Goal: Task Accomplishment & Management: Manage account settings

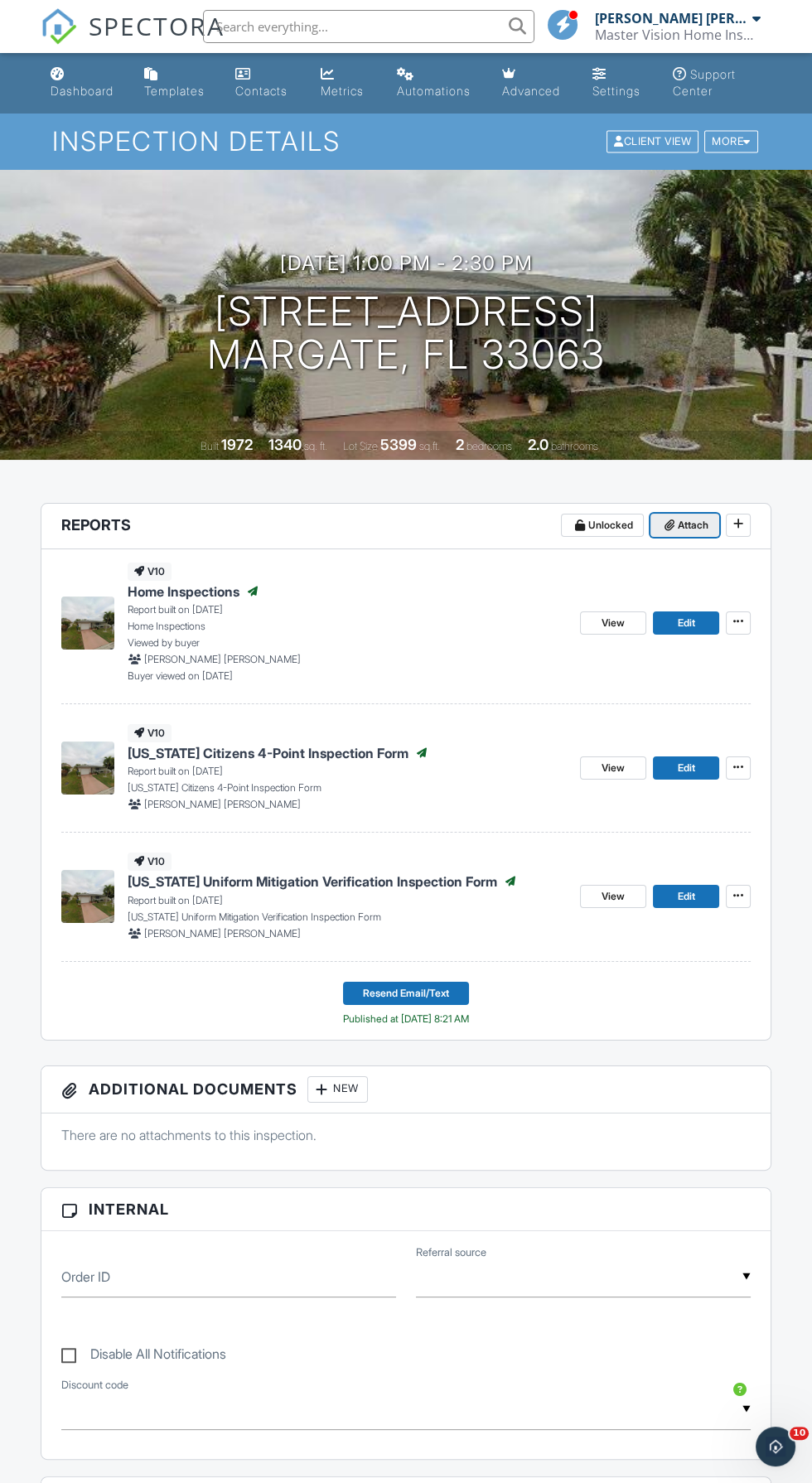
click at [664, 521] on icon at bounding box center [669, 525] width 9 height 11
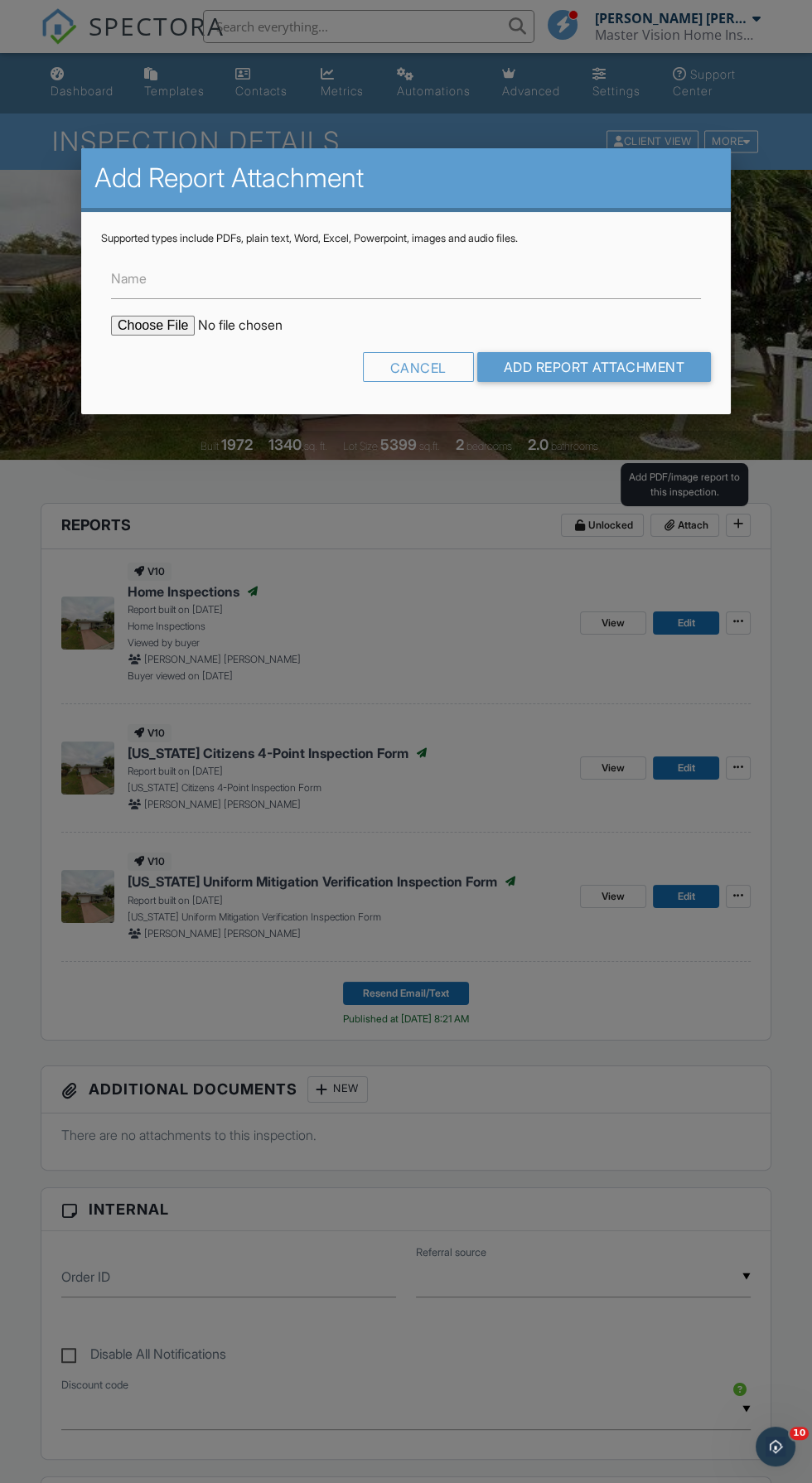
click at [136, 272] on label "Name" at bounding box center [129, 277] width 36 height 18
click at [136, 272] on input "Name" at bounding box center [406, 278] width 590 height 41
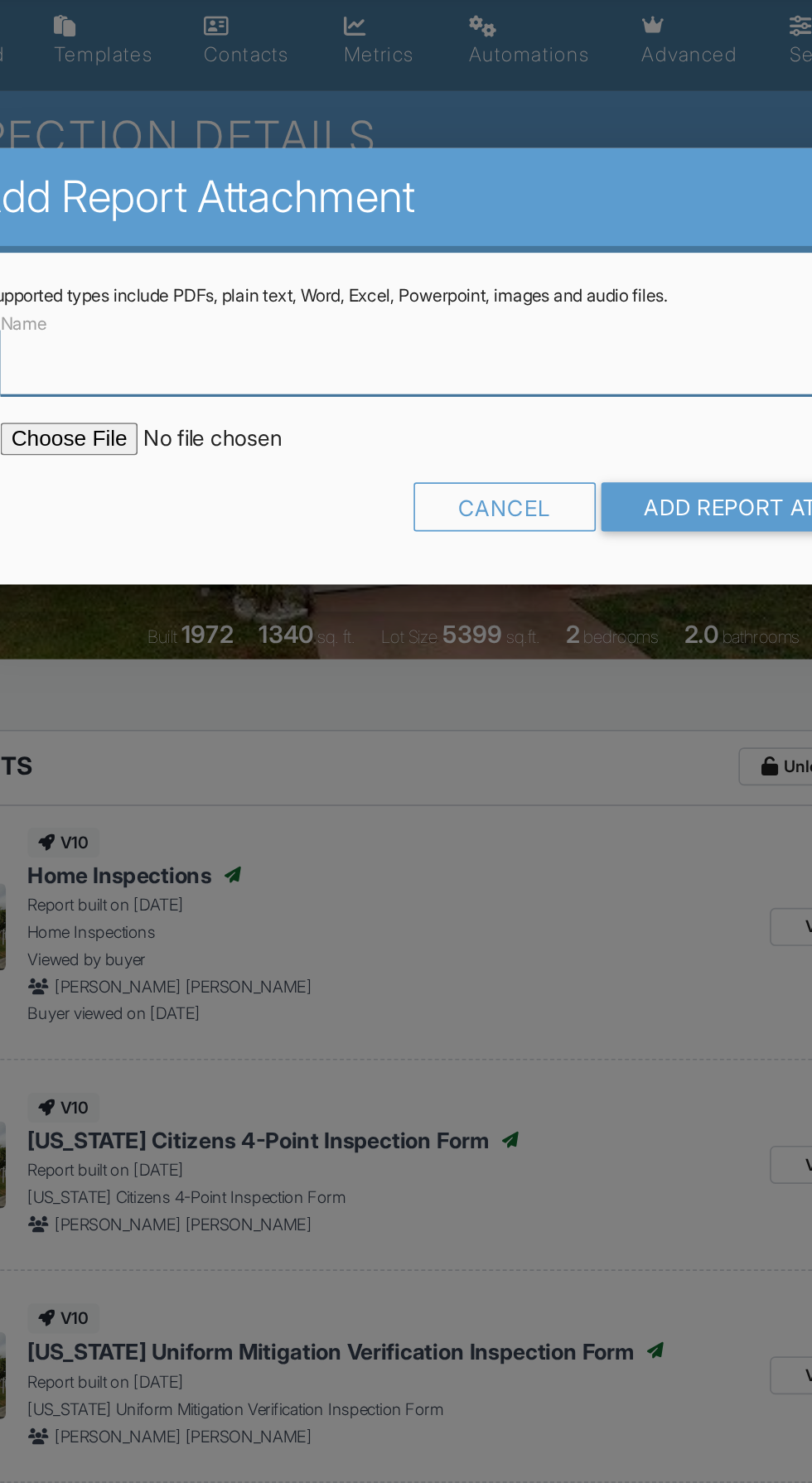
type input "Permit"
click at [148, 326] on input "file" at bounding box center [252, 325] width 282 height 20
type input "C:\fakepath\BuildFaxReport_20250927200248139953-QEIWQY-772844161.pdf"
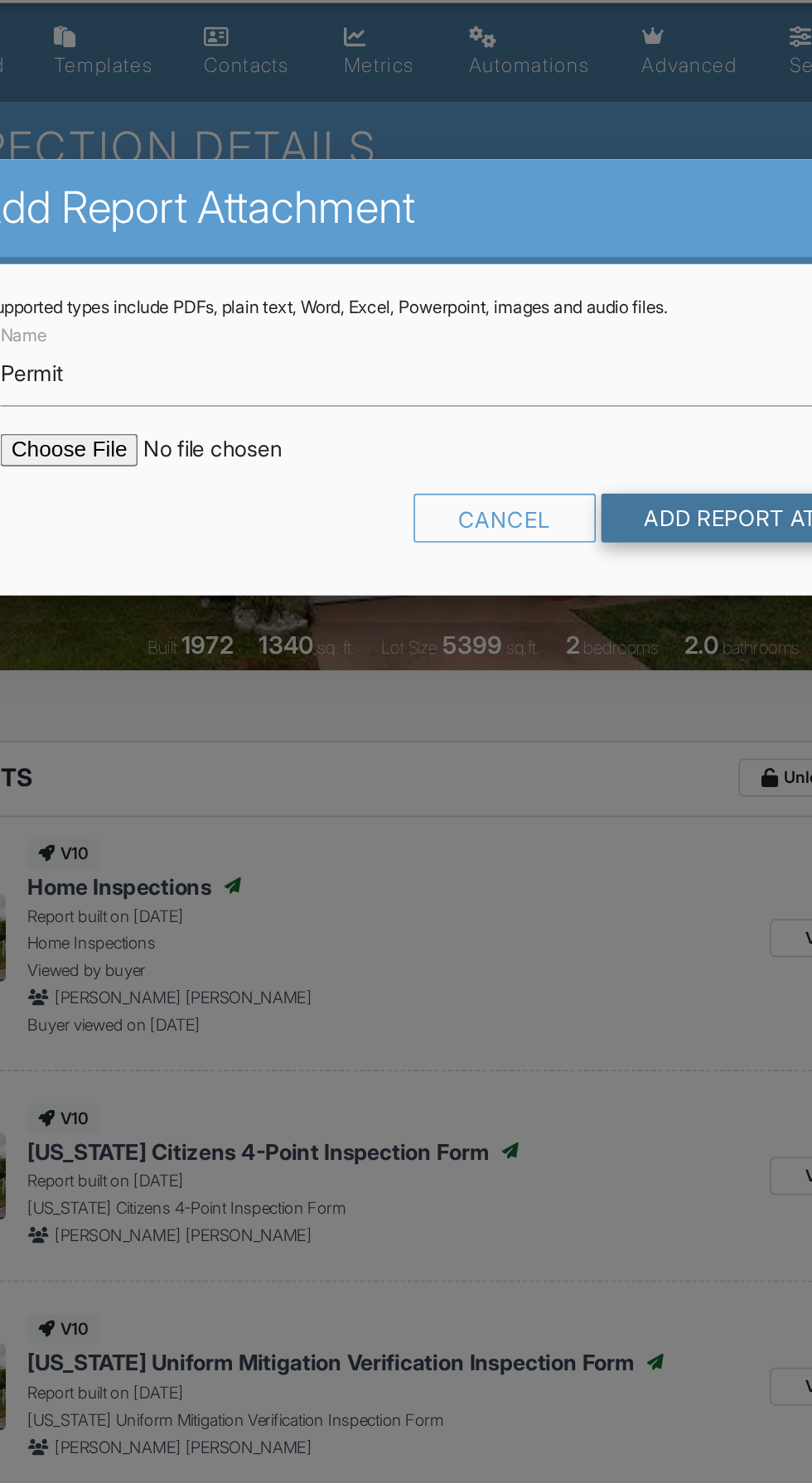
click at [556, 382] on input "Add Report Attachment" at bounding box center [594, 367] width 235 height 29
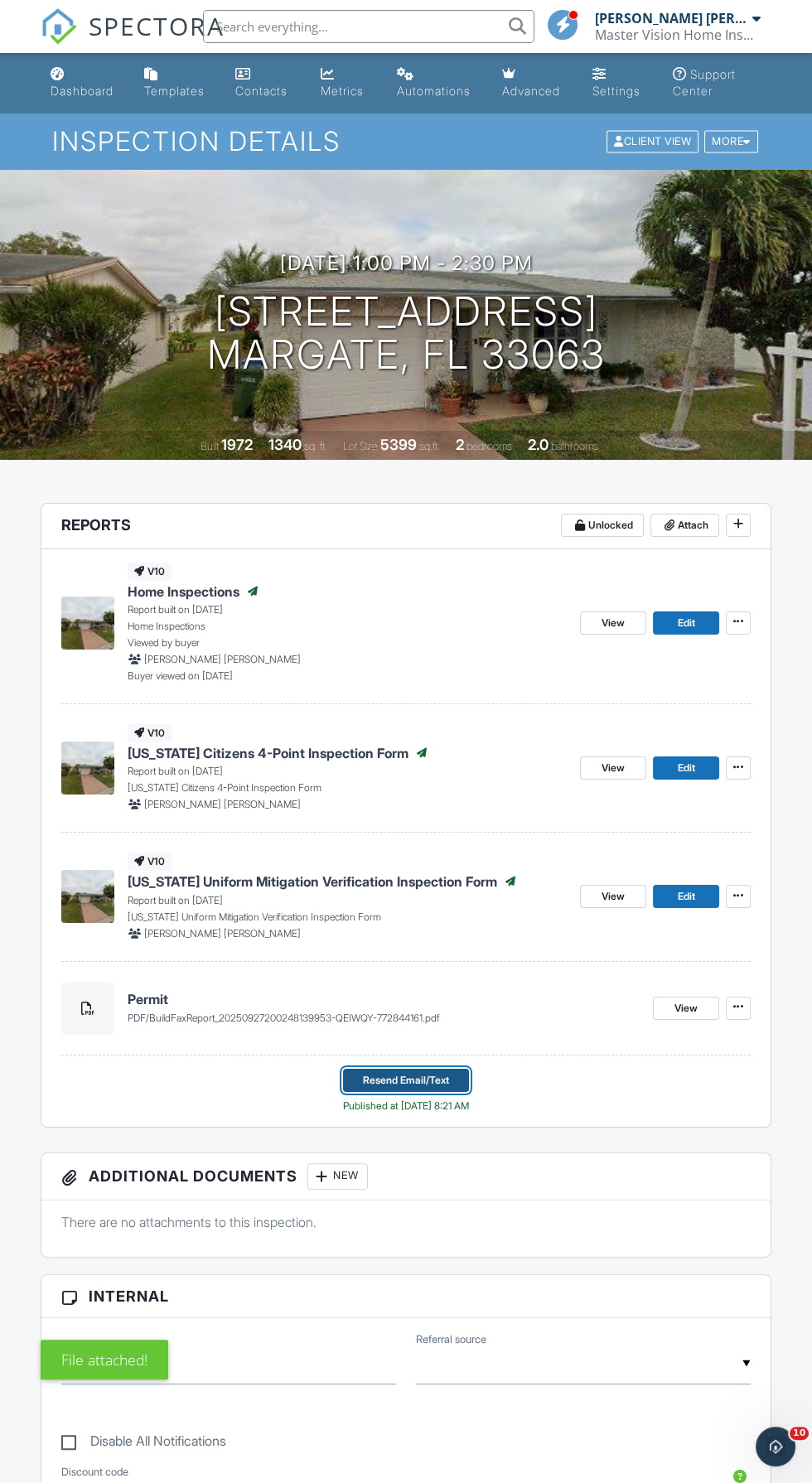
click at [429, 1078] on span "Resend Email/Text" at bounding box center [406, 1080] width 86 height 16
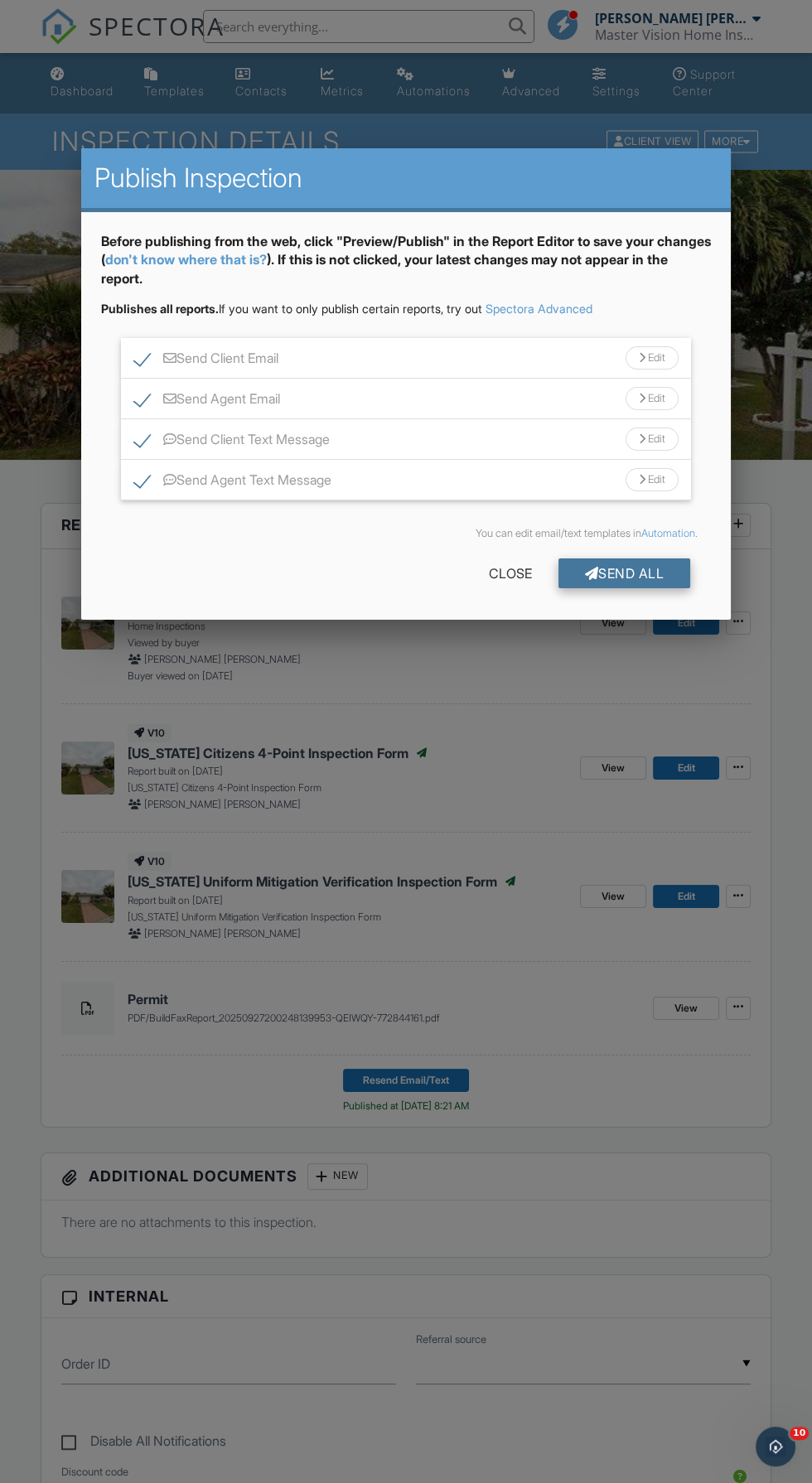
click at [649, 564] on div "Send All" at bounding box center [625, 573] width 133 height 29
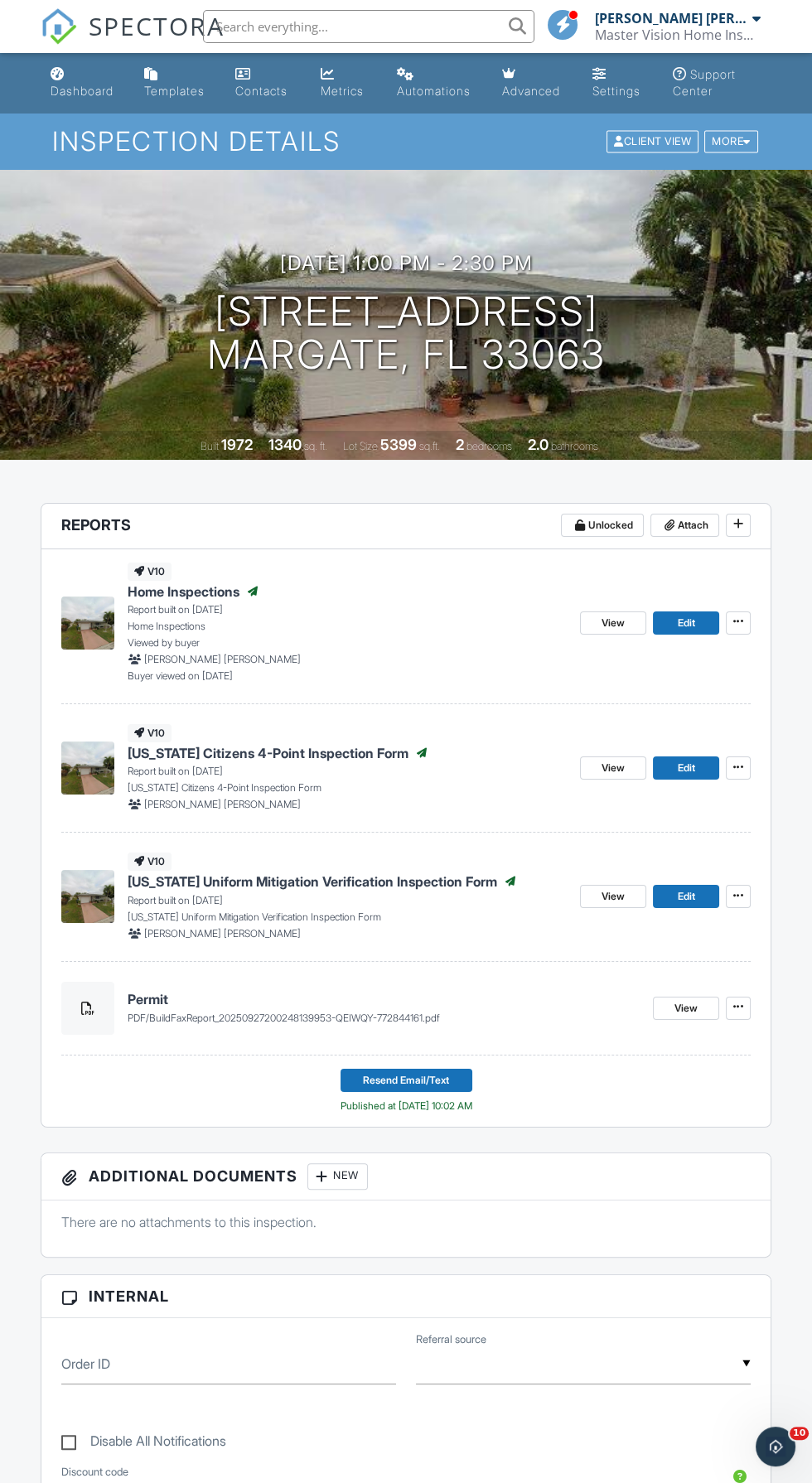
click at [144, 1005] on h4 "Permit" at bounding box center [383, 998] width 512 height 18
